Goal: Information Seeking & Learning: Learn about a topic

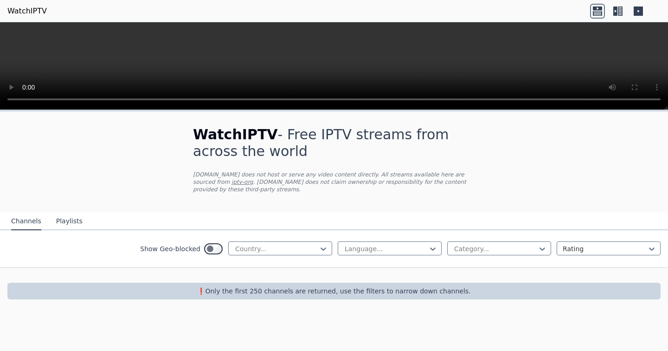
click at [378, 268] on div at bounding box center [334, 275] width 668 height 15
click at [252, 244] on div at bounding box center [276, 248] width 84 height 9
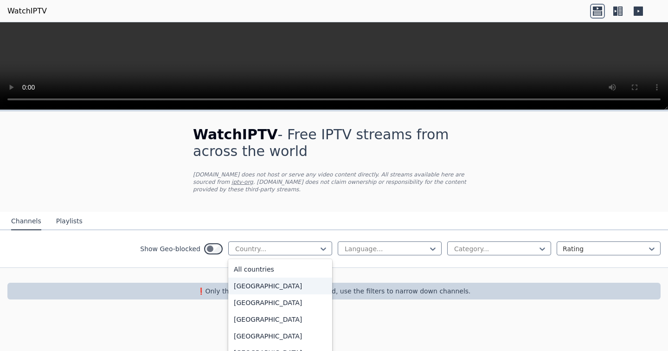
click at [250, 277] on div "[GEOGRAPHIC_DATA]" at bounding box center [280, 285] width 104 height 17
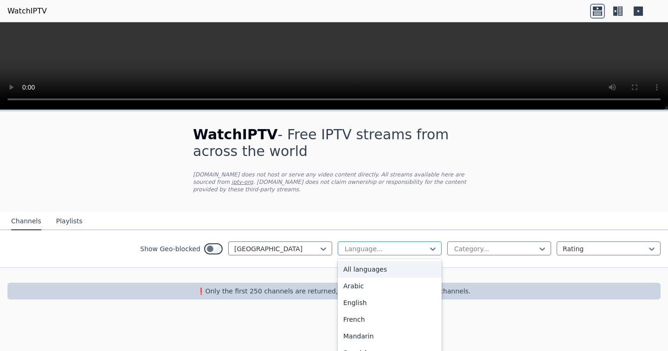
click at [372, 246] on div "Language..." at bounding box center [390, 248] width 104 height 14
click at [357, 261] on div "All languages" at bounding box center [390, 269] width 104 height 17
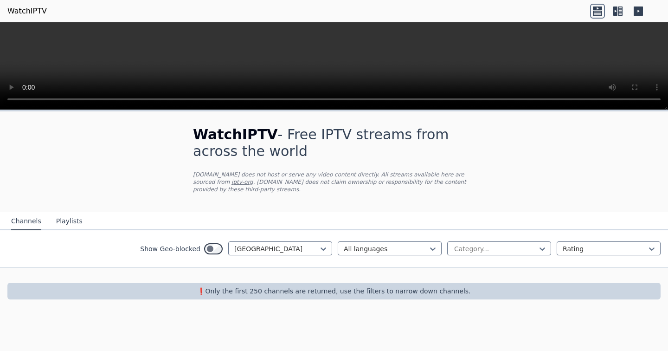
click at [492, 230] on div "Show Geo-blocked Afghanistan option All languages, selected. All languages Cate…" at bounding box center [334, 249] width 668 height 38
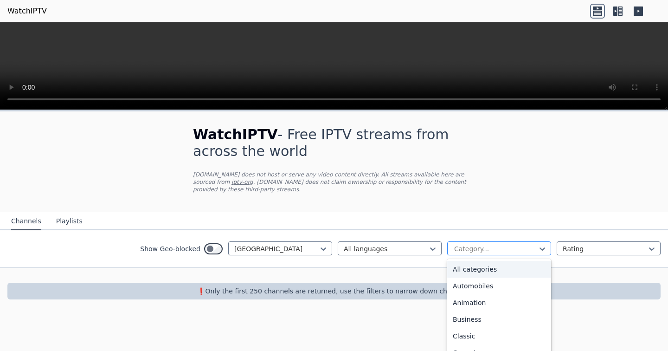
click at [485, 244] on div at bounding box center [495, 248] width 84 height 9
click at [470, 279] on div "Automobiles" at bounding box center [499, 285] width 104 height 17
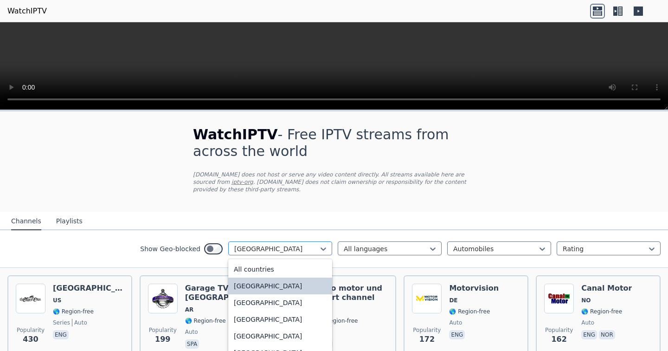
click at [279, 244] on div at bounding box center [276, 248] width 84 height 9
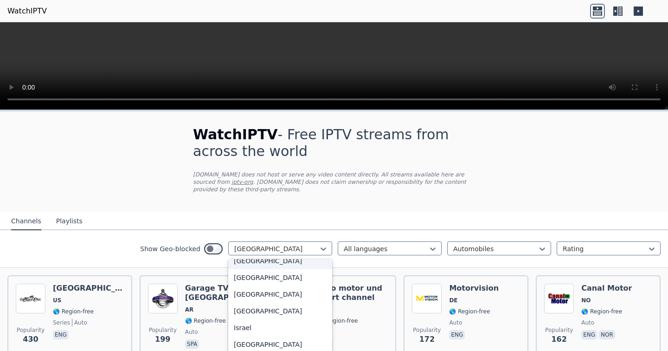
click at [252, 268] on div "[GEOGRAPHIC_DATA]" at bounding box center [280, 260] width 104 height 17
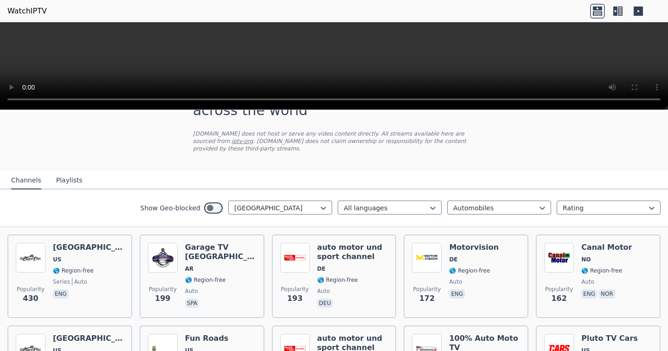
scroll to position [58, 0]
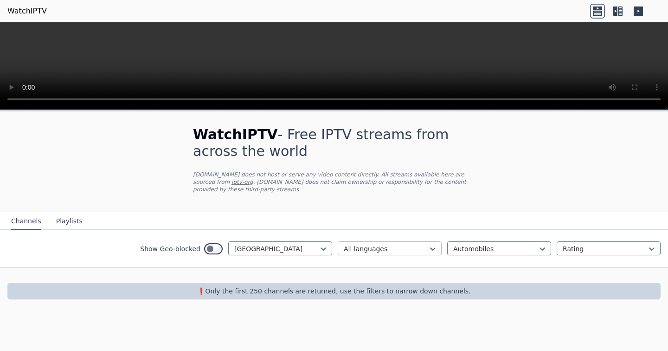
click at [388, 246] on div "All languages" at bounding box center [390, 248] width 104 height 14
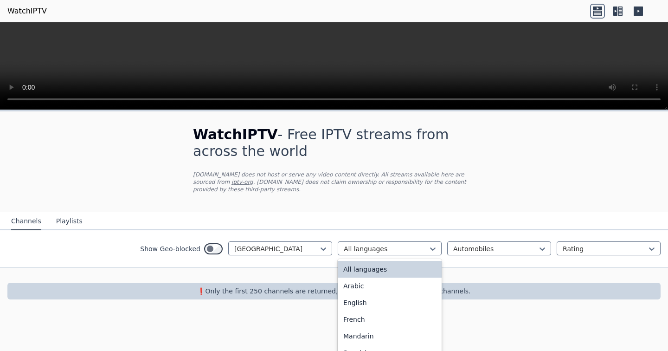
click at [365, 265] on div "All languages" at bounding box center [390, 269] width 104 height 17
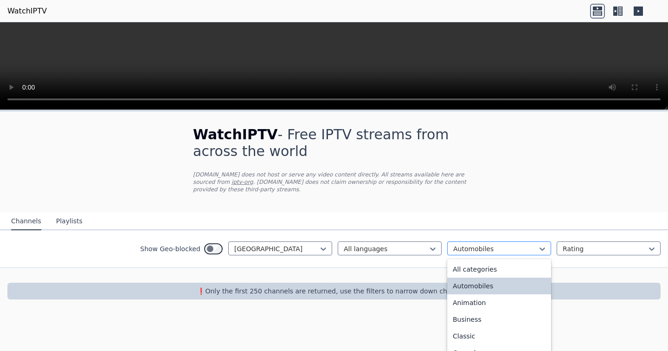
click at [527, 246] on div "Automobiles" at bounding box center [499, 248] width 104 height 14
click at [470, 277] on div "Automobiles" at bounding box center [499, 285] width 104 height 17
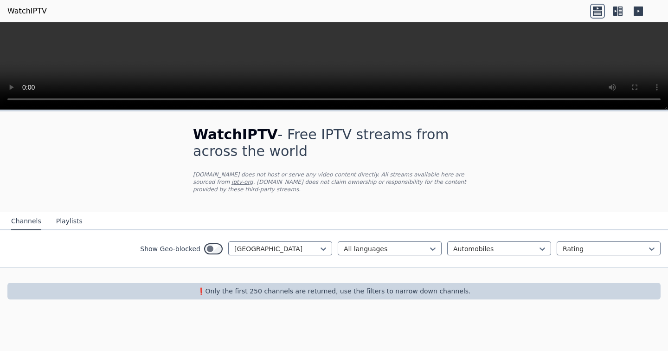
click at [56, 212] on button "Playlists" at bounding box center [69, 221] width 26 height 18
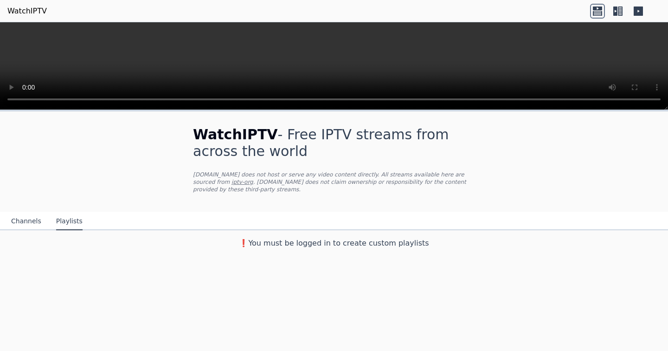
click at [6, 216] on div "Channels Playlists" at bounding box center [47, 221] width 86 height 18
click at [39, 212] on div "Channels Playlists" at bounding box center [47, 221] width 86 height 18
click at [31, 213] on button "Channels" at bounding box center [26, 221] width 30 height 18
